Goal: Information Seeking & Learning: Learn about a topic

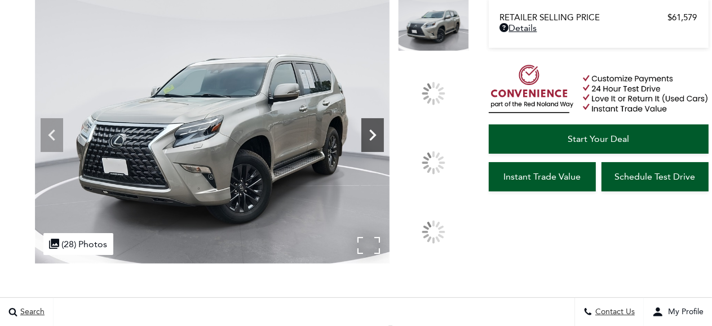
click at [384, 147] on icon at bounding box center [372, 135] width 23 height 23
click at [437, 156] on div at bounding box center [433, 163] width 32 height 32
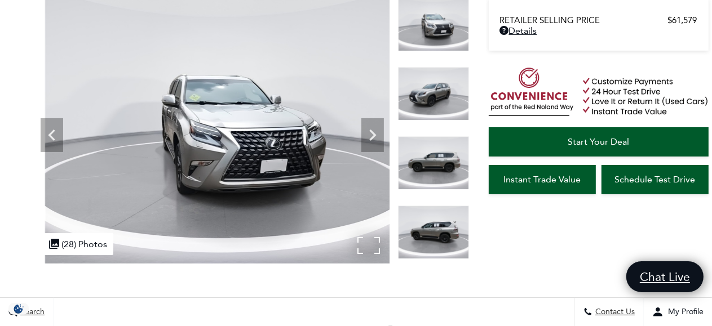
click at [86, 194] on img at bounding box center [222, 131] width 355 height 266
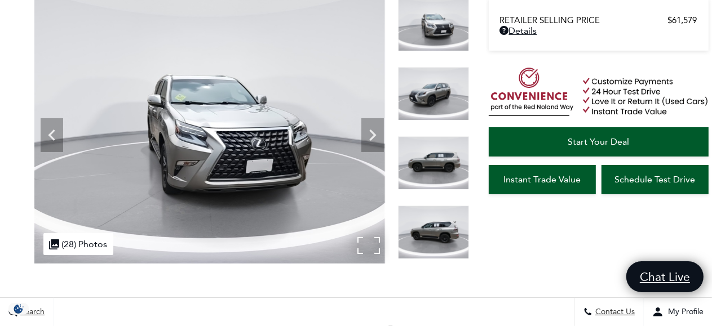
click at [165, 139] on img at bounding box center [207, 131] width 355 height 266
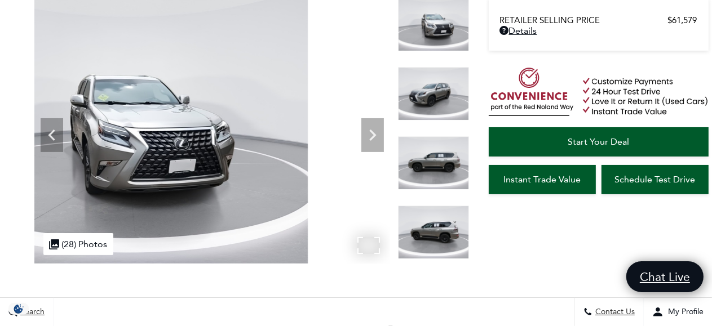
click at [184, 157] on img at bounding box center [130, 131] width 355 height 266
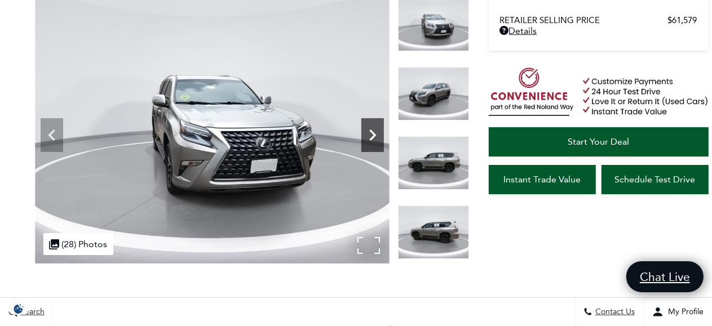
click at [374, 135] on icon "Next" at bounding box center [372, 135] width 7 height 11
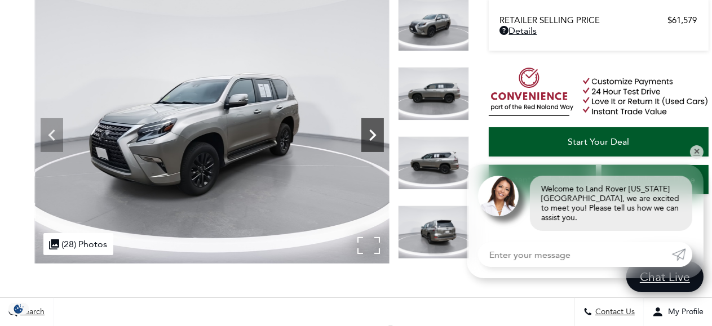
click at [374, 135] on icon "Next" at bounding box center [372, 135] width 7 height 11
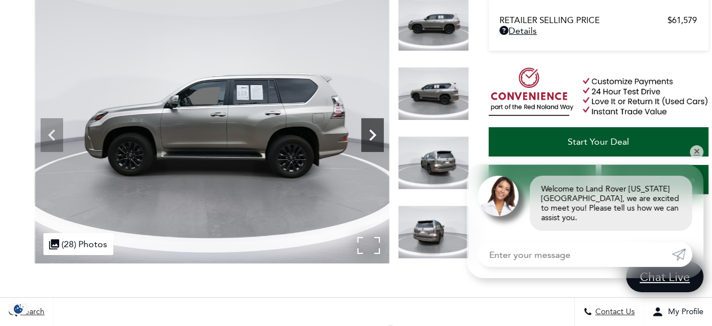
click at [374, 135] on icon "Next" at bounding box center [372, 135] width 7 height 11
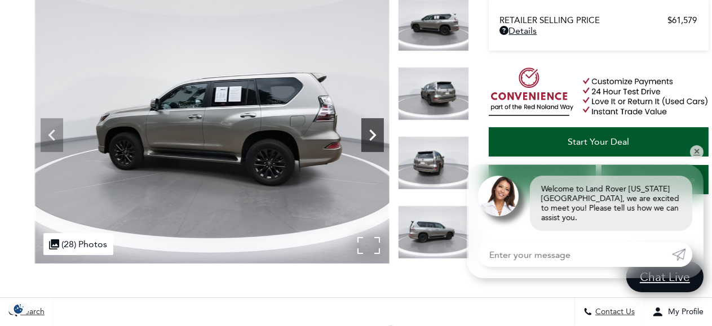
click at [374, 135] on icon "Next" at bounding box center [372, 135] width 7 height 11
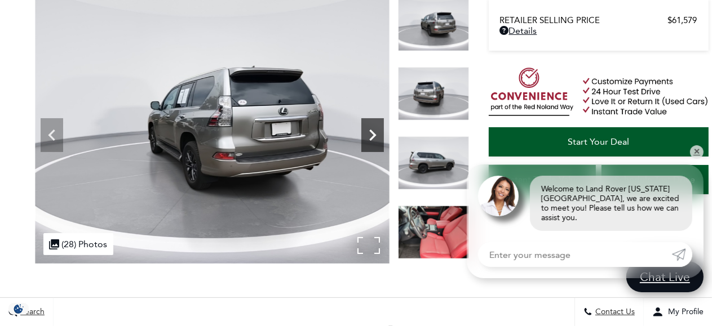
click at [374, 135] on icon "Next" at bounding box center [372, 135] width 7 height 11
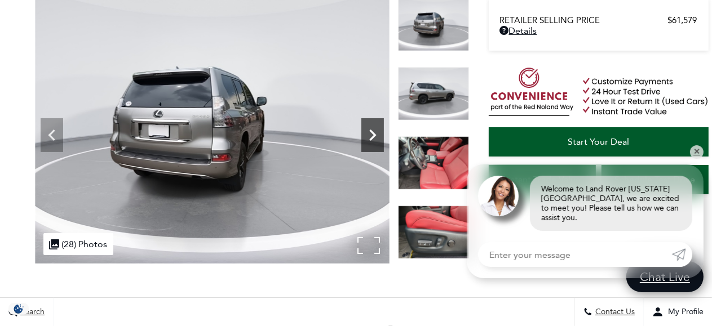
click at [374, 135] on icon "Next" at bounding box center [372, 135] width 7 height 11
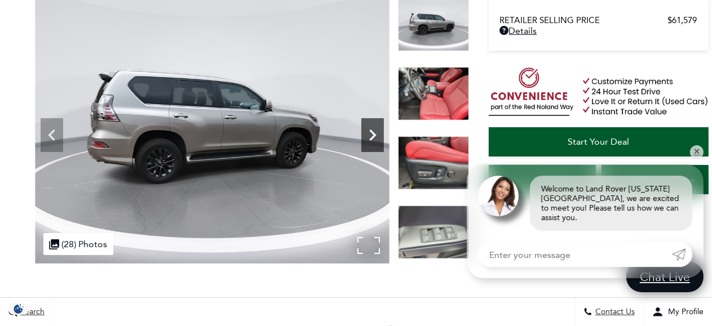
click at [374, 135] on icon "Next" at bounding box center [372, 135] width 7 height 11
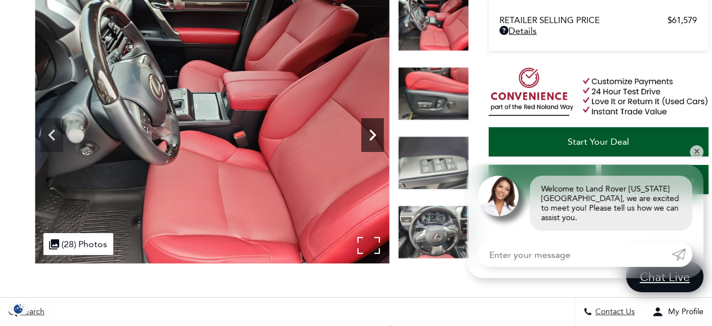
click at [374, 135] on icon "Next" at bounding box center [372, 135] width 7 height 11
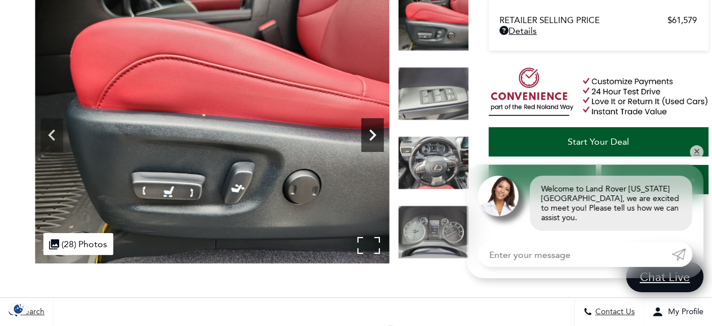
click at [374, 135] on icon "Next" at bounding box center [372, 135] width 7 height 11
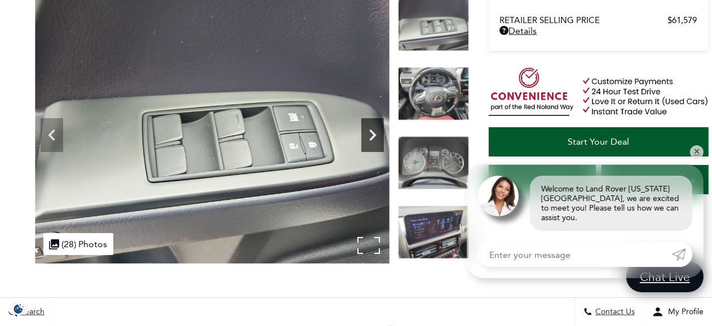
click at [374, 135] on icon "Next" at bounding box center [372, 135] width 7 height 11
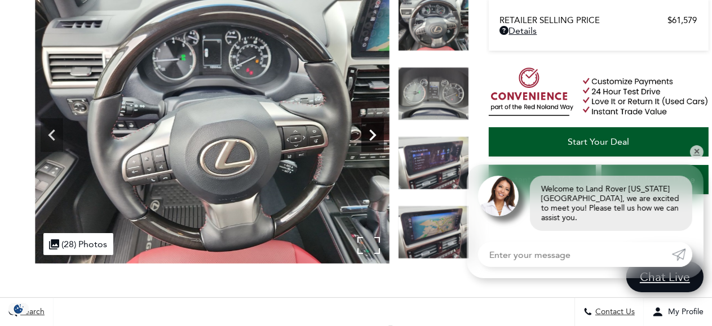
click at [374, 135] on icon "Next" at bounding box center [372, 135] width 7 height 11
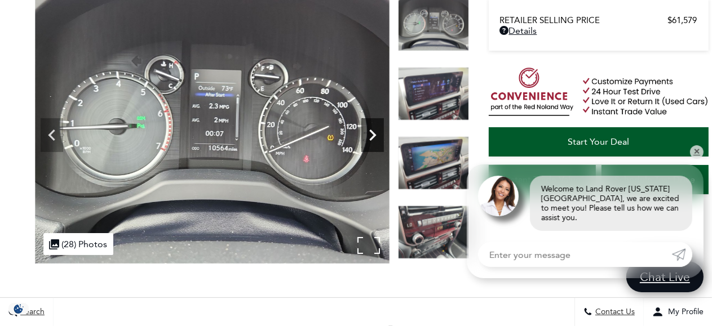
click at [374, 135] on icon "Next" at bounding box center [372, 135] width 7 height 11
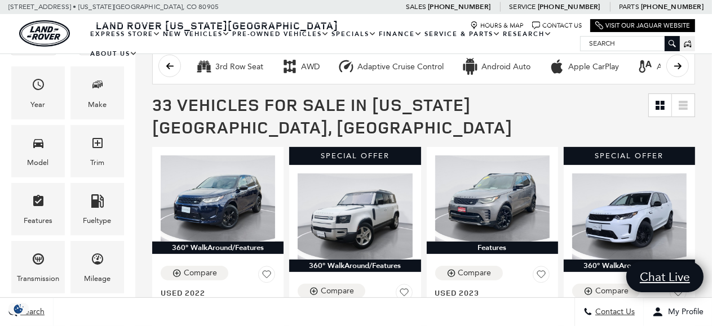
scroll to position [225, 0]
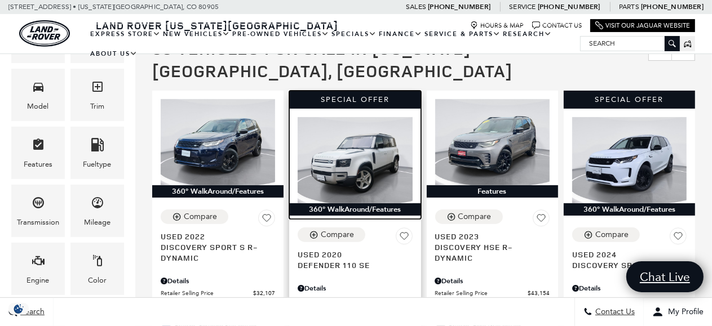
click at [374, 132] on img at bounding box center [355, 160] width 114 height 86
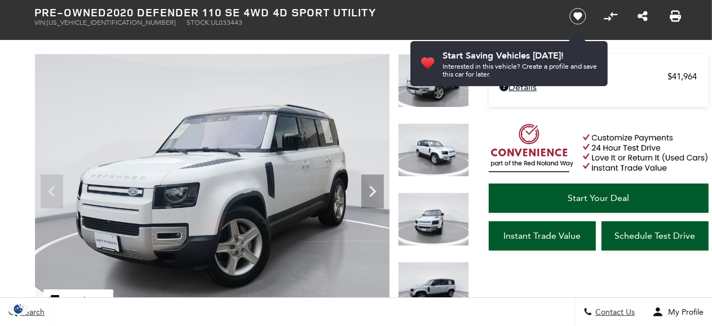
click at [440, 213] on img at bounding box center [433, 220] width 71 height 54
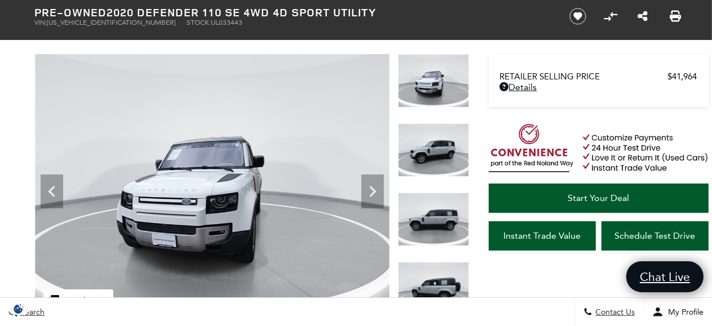
click at [440, 213] on img at bounding box center [433, 220] width 71 height 54
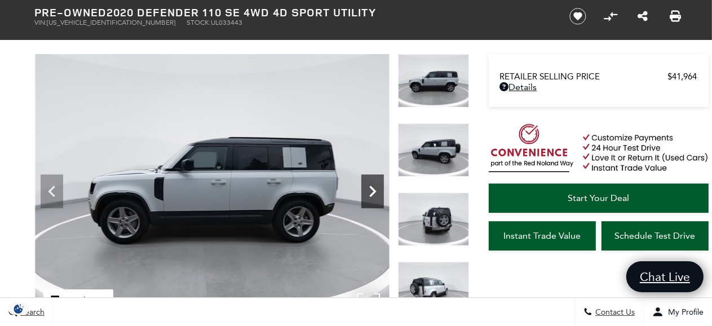
click at [371, 186] on icon "Next" at bounding box center [372, 191] width 7 height 11
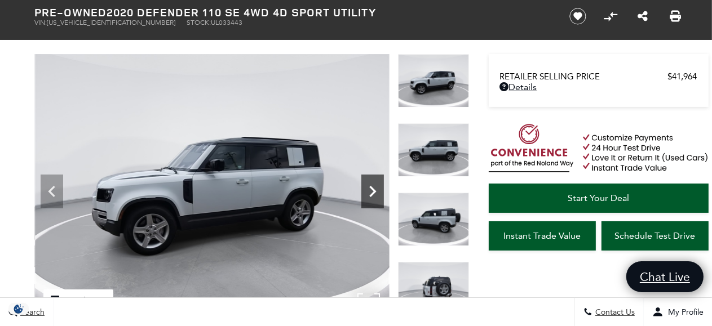
click at [371, 186] on icon "Next" at bounding box center [372, 191] width 7 height 11
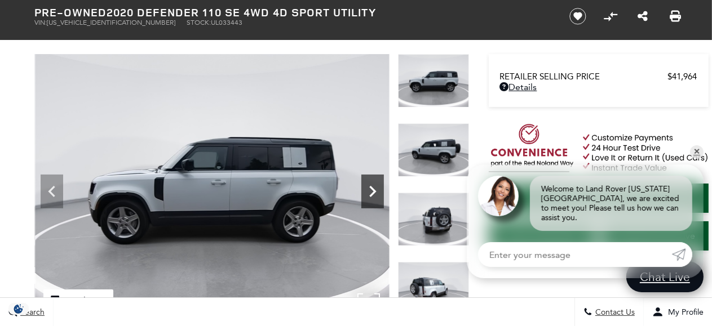
click at [371, 186] on icon "Next" at bounding box center [372, 191] width 7 height 11
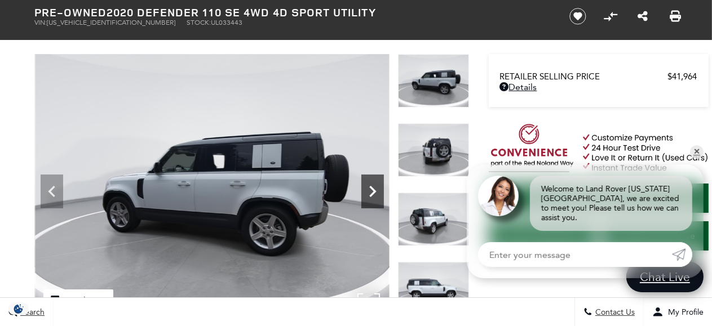
click at [371, 186] on icon "Next" at bounding box center [372, 191] width 7 height 11
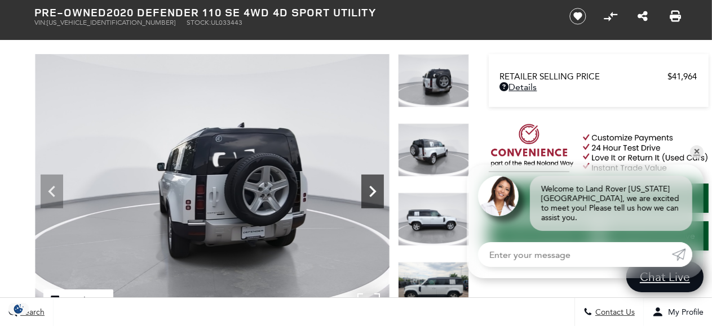
click at [371, 186] on icon "Next" at bounding box center [372, 191] width 7 height 11
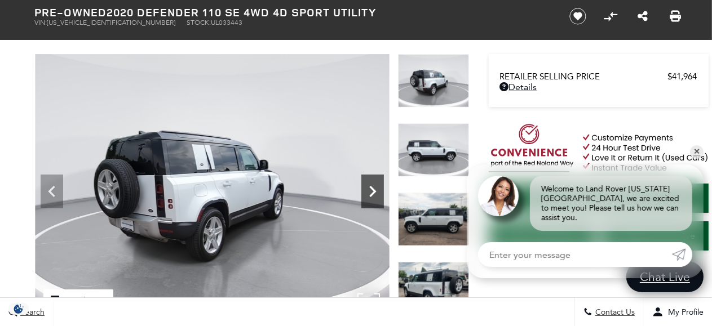
click at [371, 186] on icon "Next" at bounding box center [372, 191] width 7 height 11
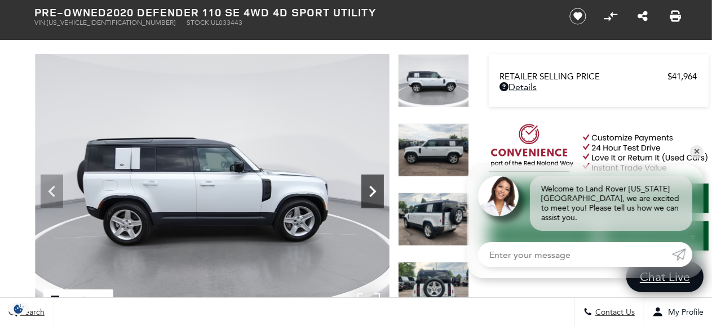
click at [371, 186] on icon "Next" at bounding box center [372, 191] width 7 height 11
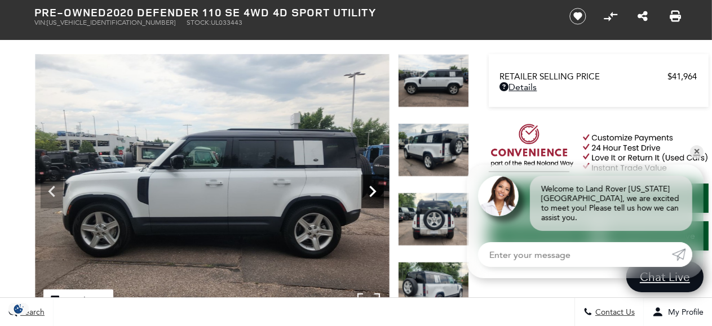
click at [371, 186] on icon "Next" at bounding box center [372, 191] width 7 height 11
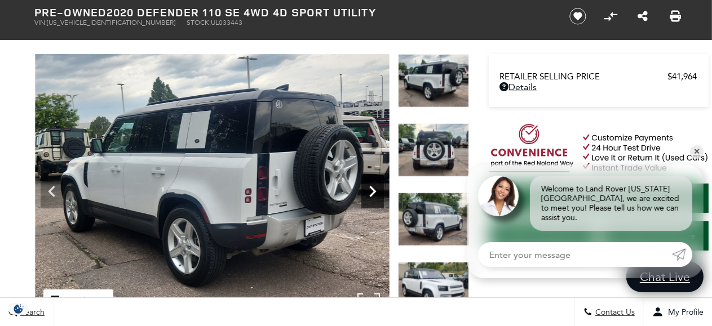
click at [371, 186] on icon "Next" at bounding box center [372, 191] width 7 height 11
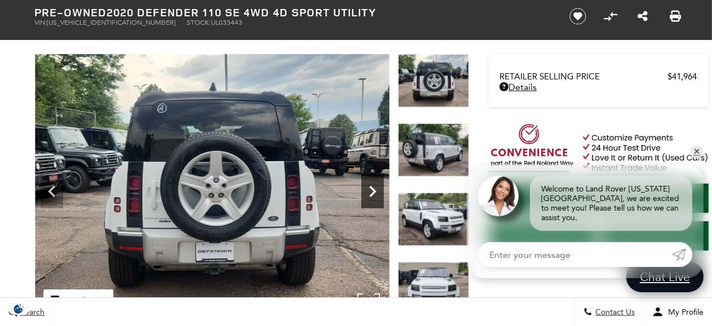
click at [371, 186] on icon "Next" at bounding box center [372, 191] width 7 height 11
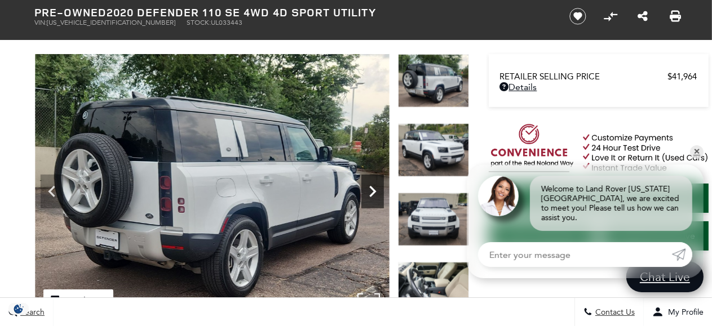
click at [371, 186] on icon "Next" at bounding box center [372, 191] width 7 height 11
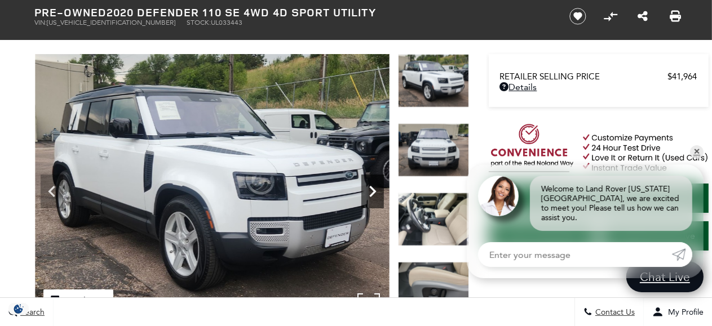
click at [371, 186] on icon "Next" at bounding box center [372, 191] width 7 height 11
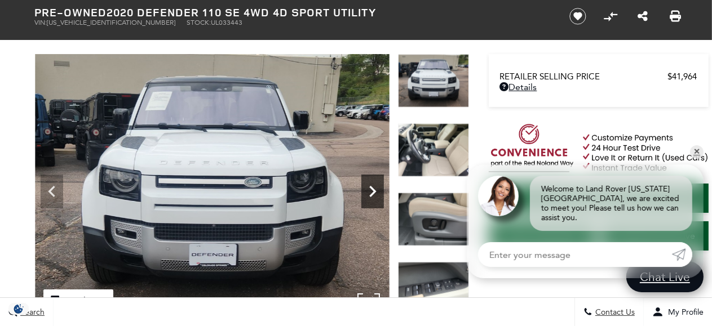
click at [371, 186] on icon "Next" at bounding box center [372, 191] width 7 height 11
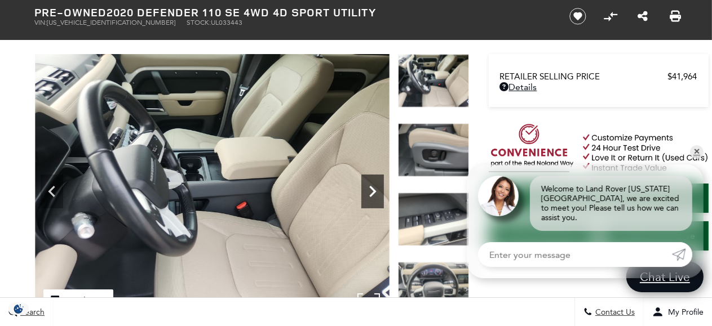
click at [371, 186] on icon "Next" at bounding box center [372, 191] width 7 height 11
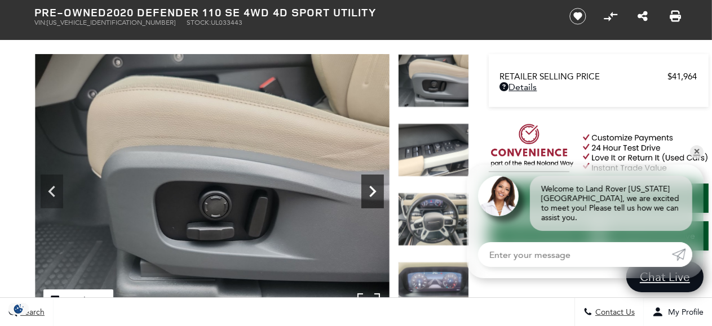
click at [371, 186] on icon "Next" at bounding box center [372, 191] width 7 height 11
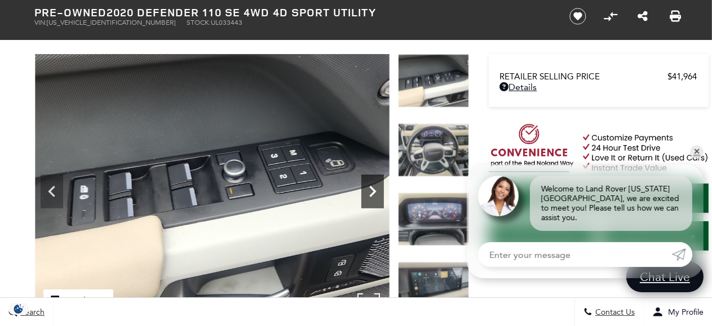
click at [371, 186] on icon "Next" at bounding box center [372, 191] width 7 height 11
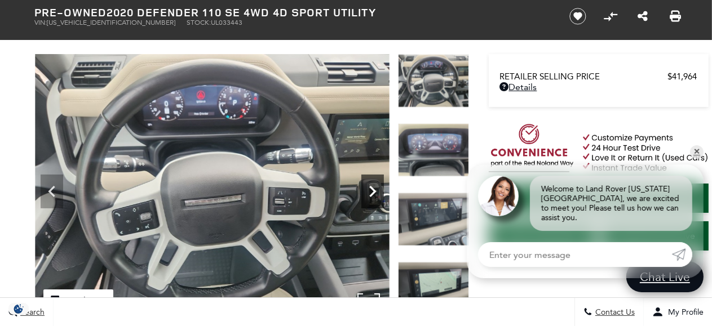
click at [371, 186] on icon "Next" at bounding box center [372, 191] width 7 height 11
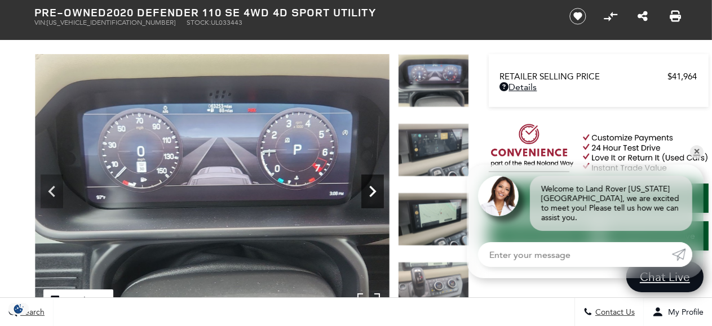
click at [371, 186] on icon "Next" at bounding box center [372, 191] width 7 height 11
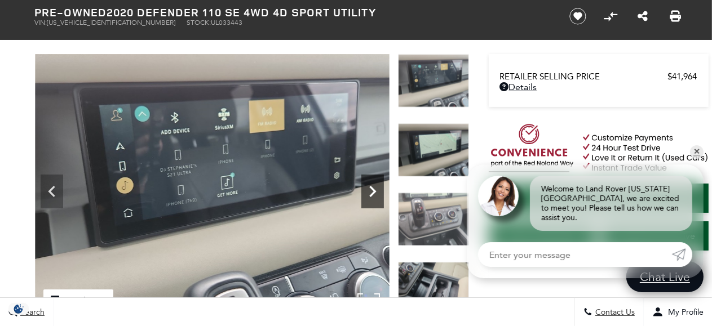
click at [371, 186] on icon "Next" at bounding box center [372, 191] width 7 height 11
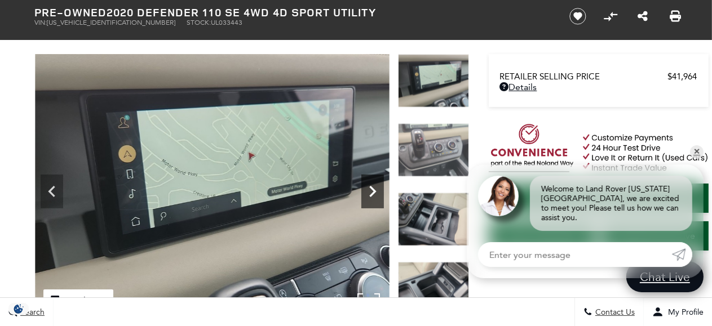
click at [371, 186] on icon "Next" at bounding box center [372, 191] width 7 height 11
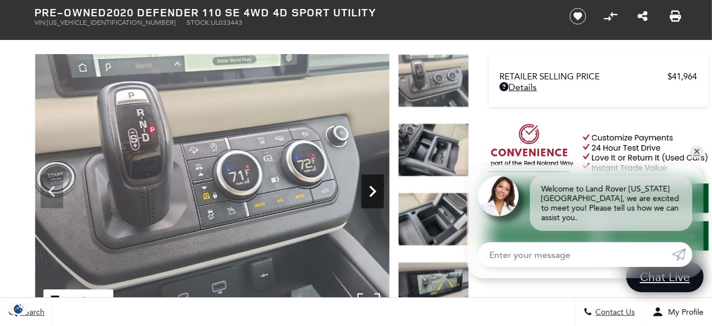
click at [371, 186] on icon "Next" at bounding box center [372, 191] width 7 height 11
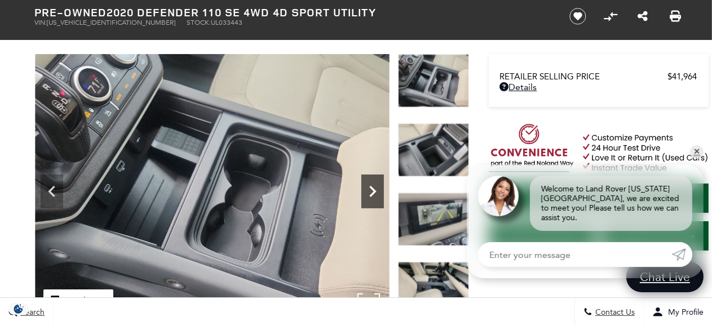
click at [371, 186] on icon "Next" at bounding box center [372, 191] width 7 height 11
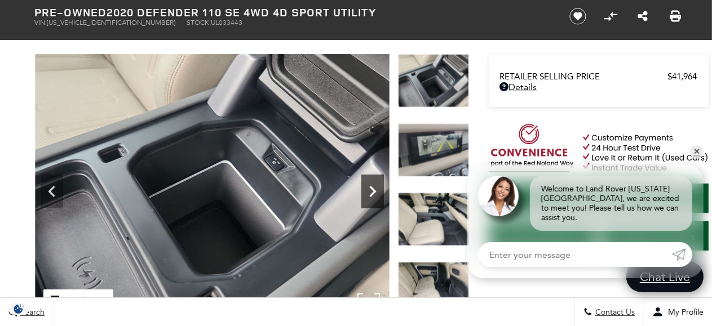
click at [371, 186] on icon "Next" at bounding box center [372, 191] width 7 height 11
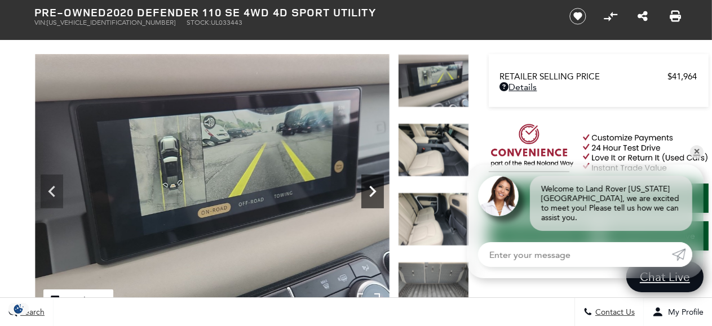
click at [371, 186] on icon "Next" at bounding box center [372, 191] width 7 height 11
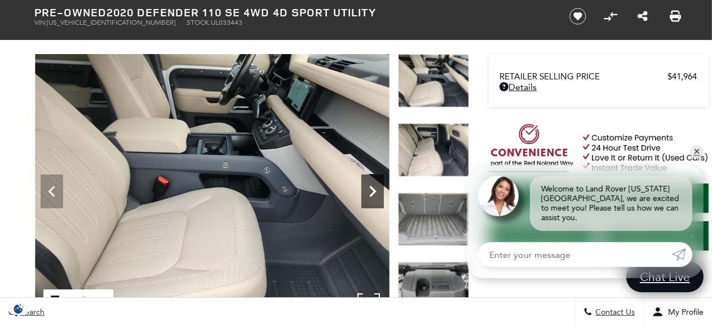
click at [371, 186] on icon "Next" at bounding box center [372, 191] width 7 height 11
